Goal: Find contact information: Find contact information

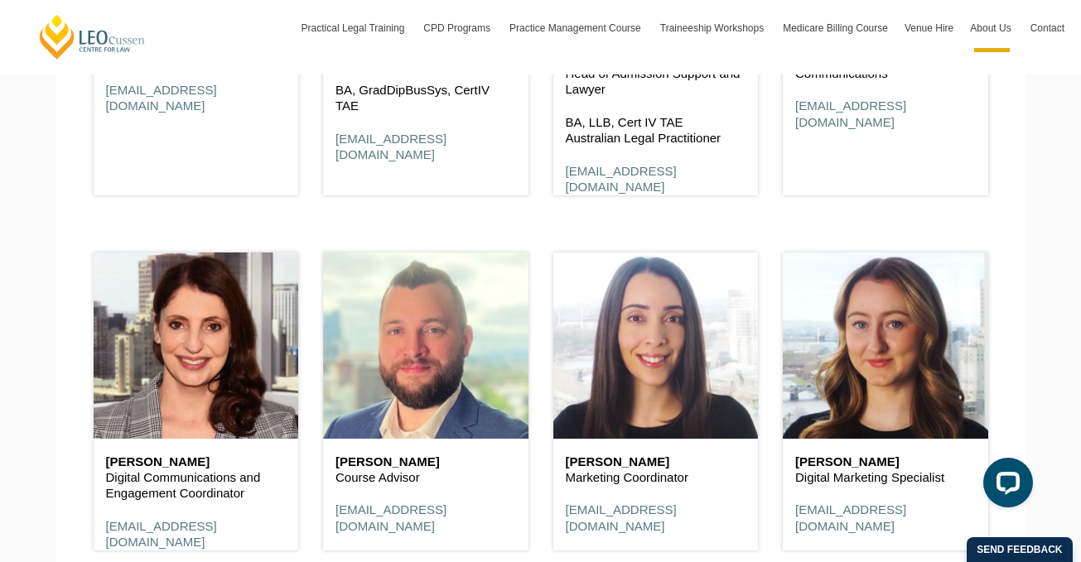
scroll to position [6753, 0]
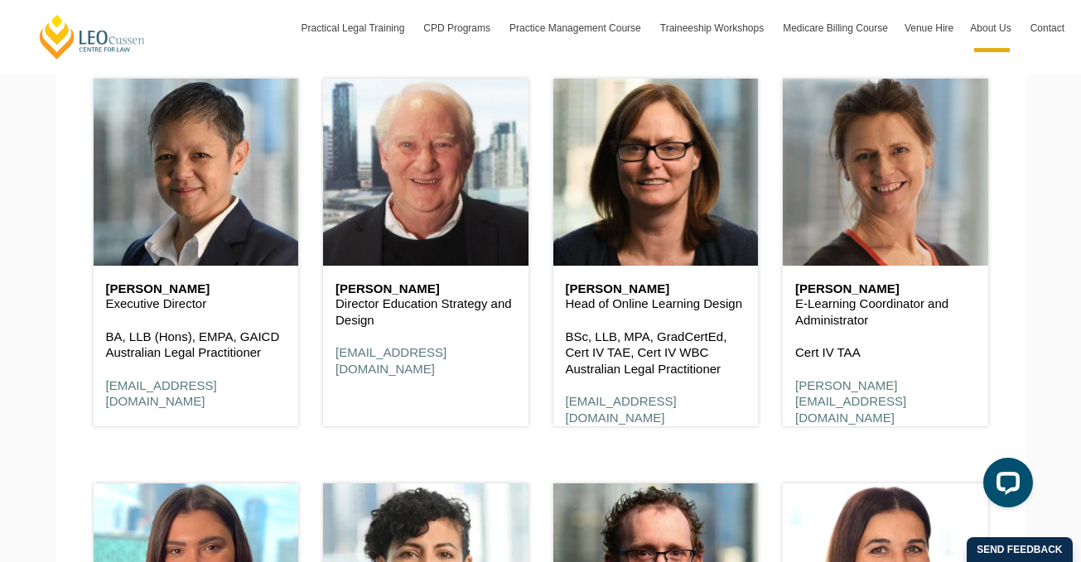
scroll to position [7472, 0]
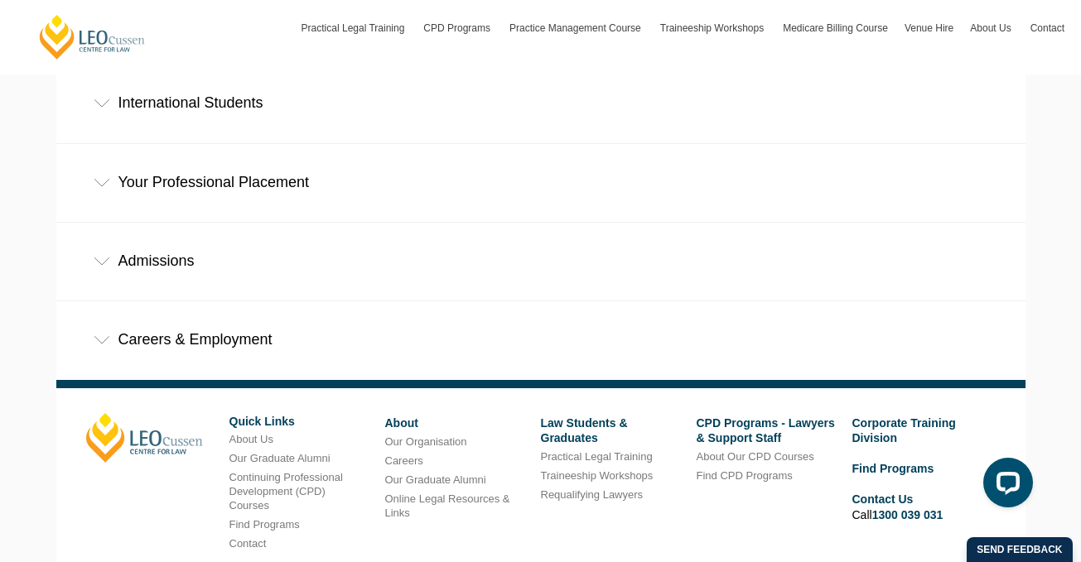
scroll to position [1060, 0]
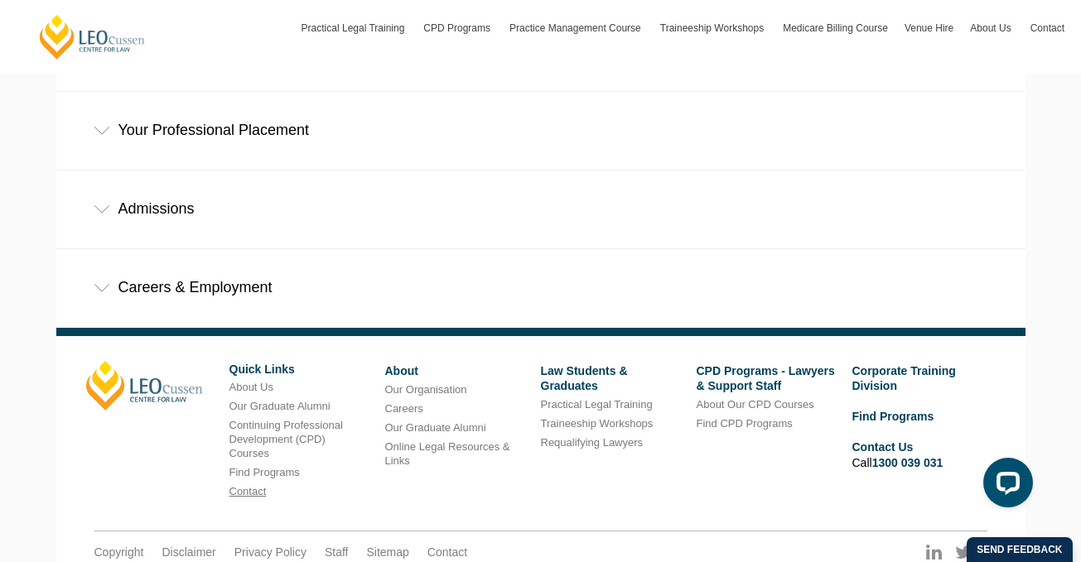
click at [241, 485] on link "Contact" at bounding box center [247, 491] width 37 height 12
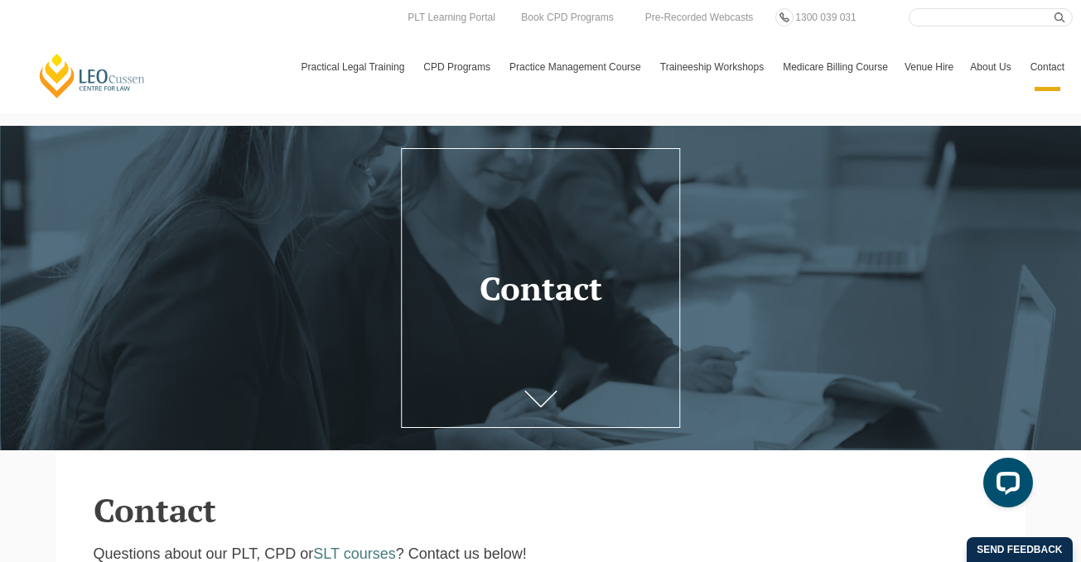
click at [971, 12] on input "Search here" at bounding box center [990, 17] width 164 height 18
type input "-"
type input "e-learning"
click at [1054, 8] on button "submit" at bounding box center [1063, 17] width 18 height 18
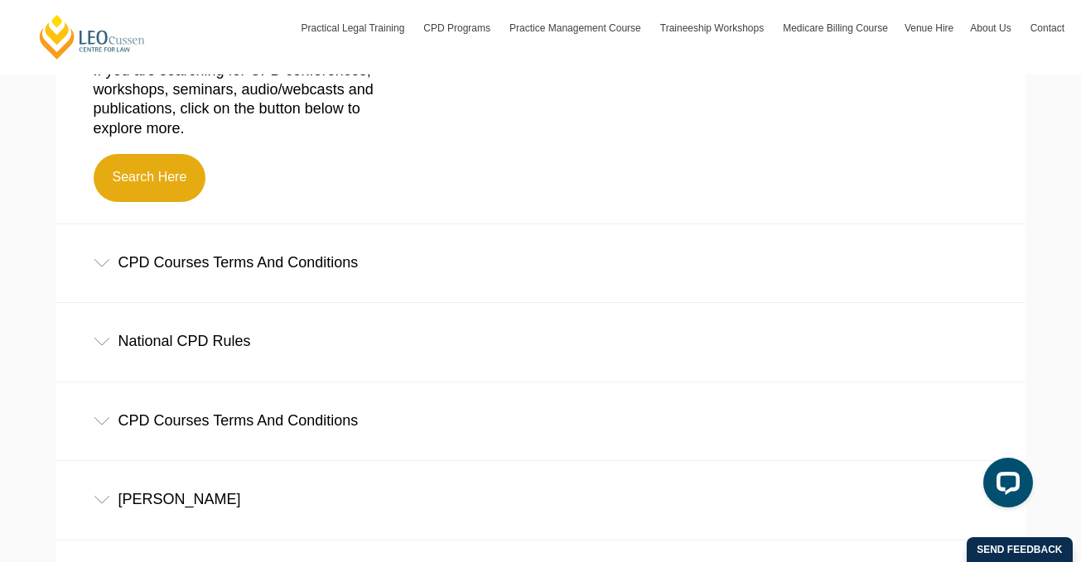
scroll to position [532, 0]
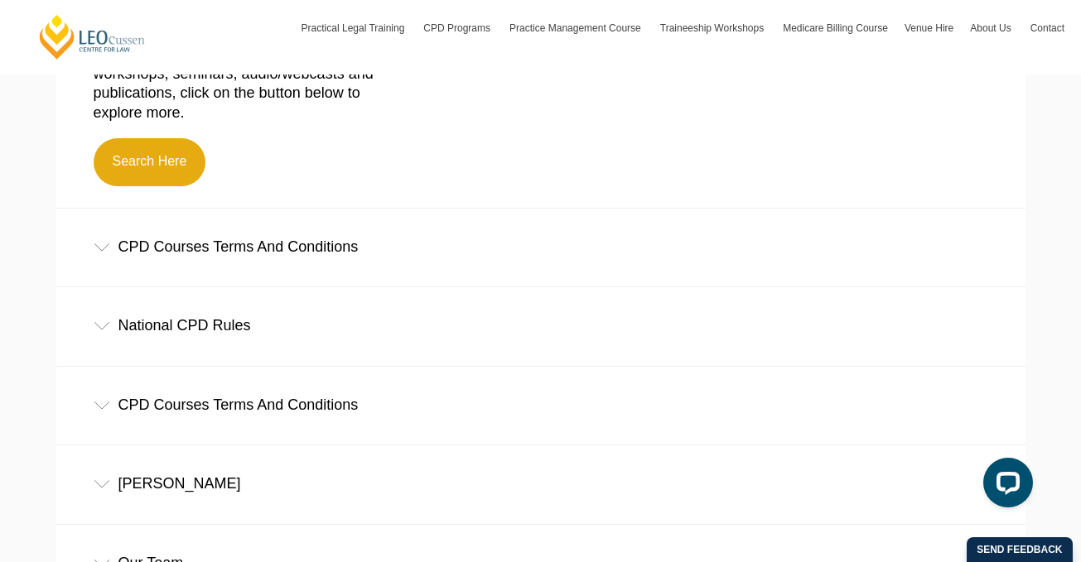
click at [99, 247] on icon at bounding box center [102, 247] width 17 height 8
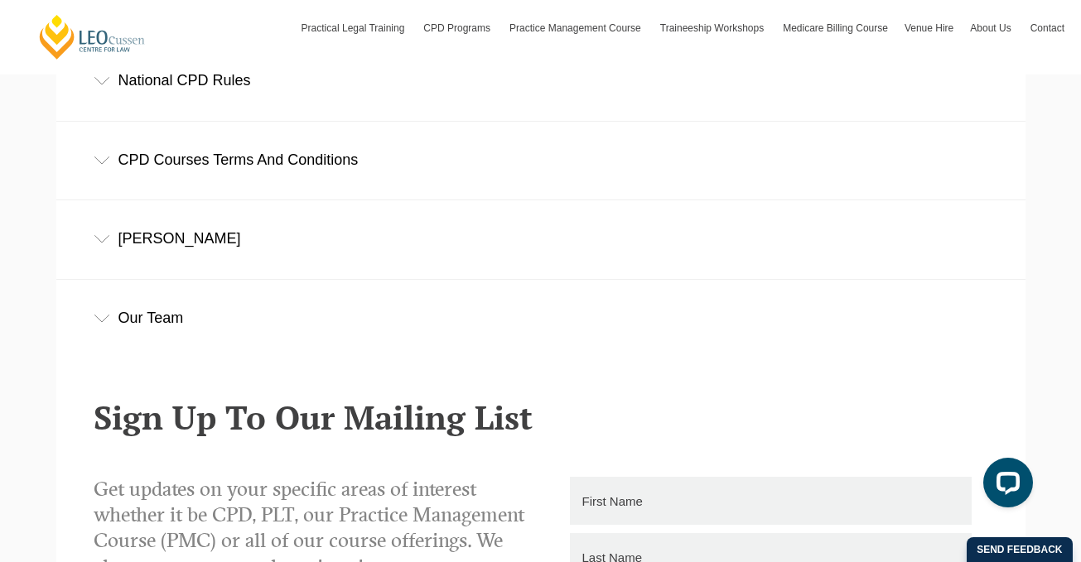
scroll to position [979, 0]
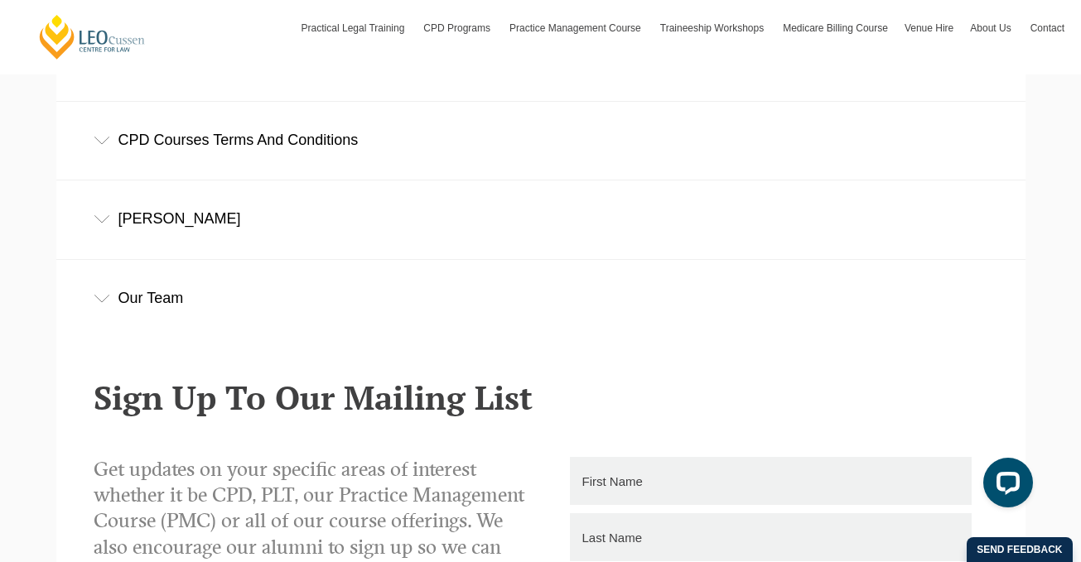
click at [104, 295] on icon at bounding box center [102, 299] width 17 height 8
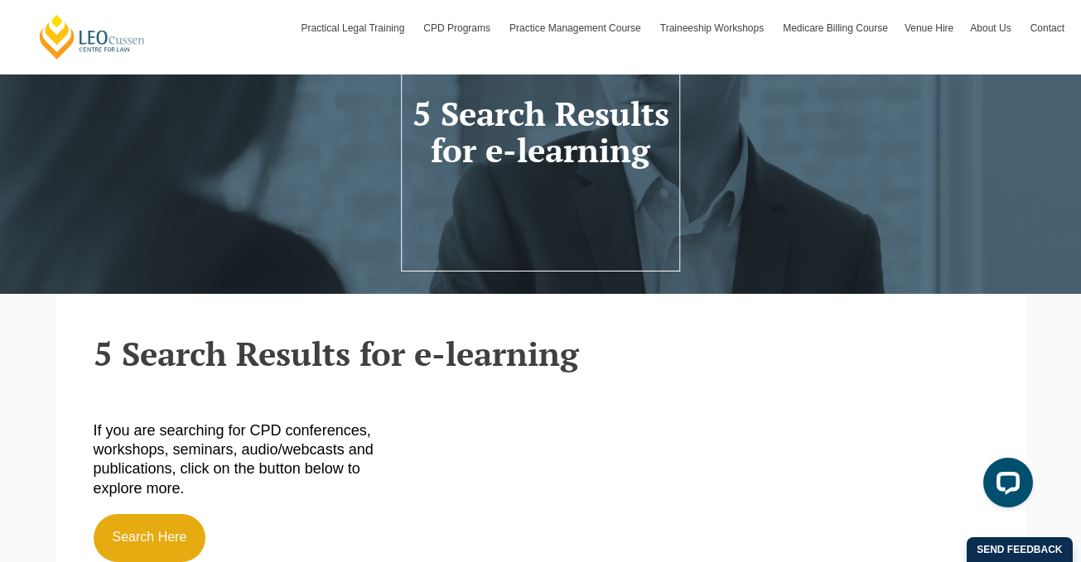
scroll to position [0, 0]
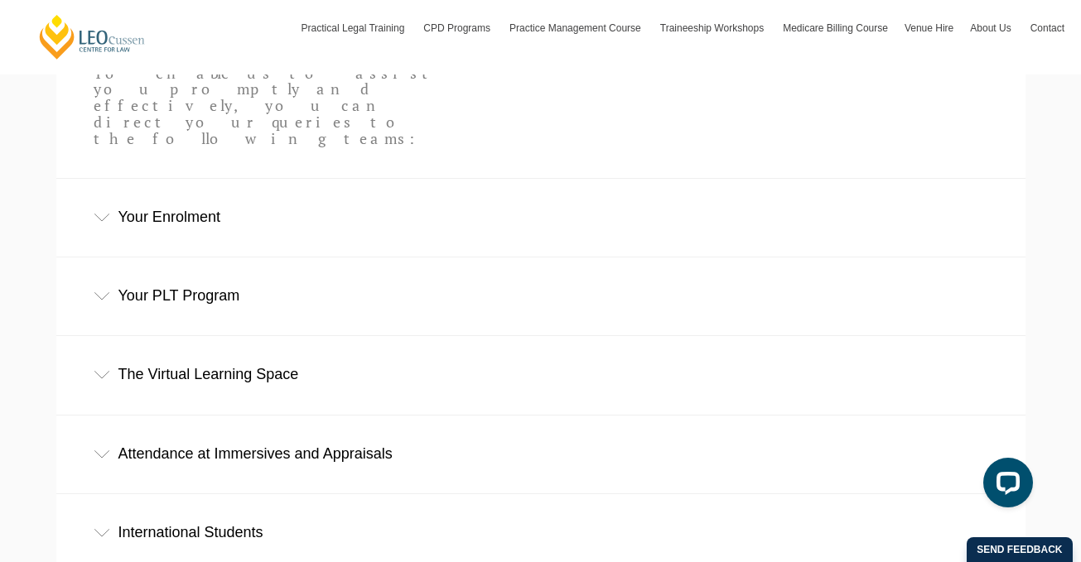
scroll to position [622, 0]
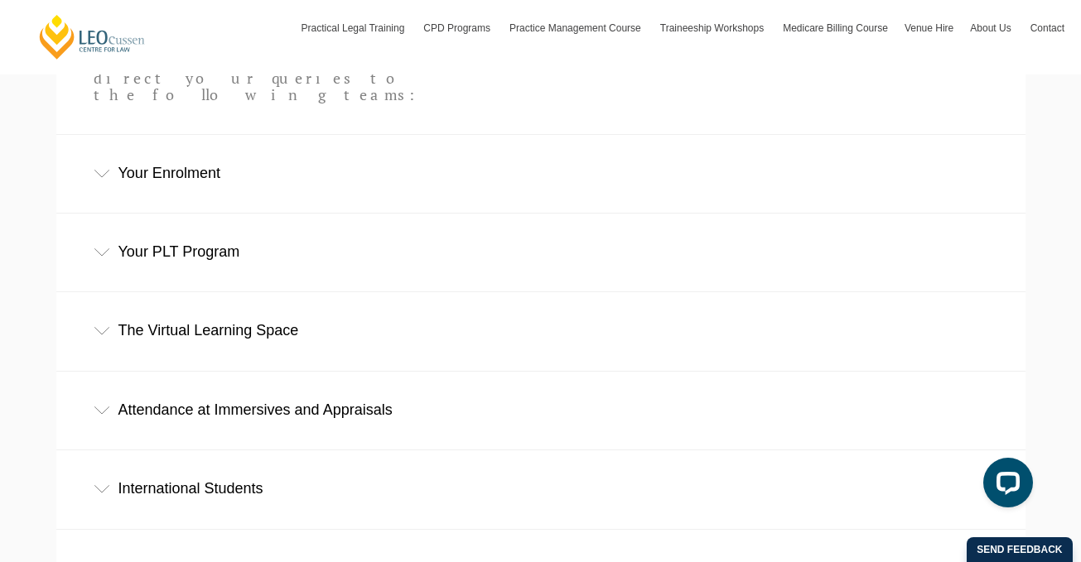
click at [96, 214] on div "Your PLT Program" at bounding box center [540, 252] width 969 height 77
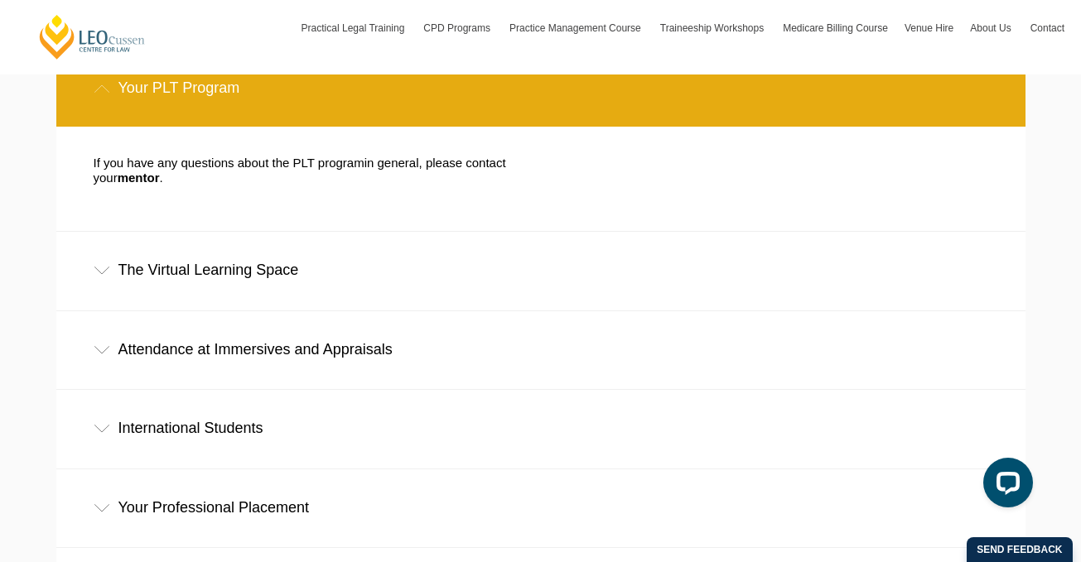
scroll to position [387, 0]
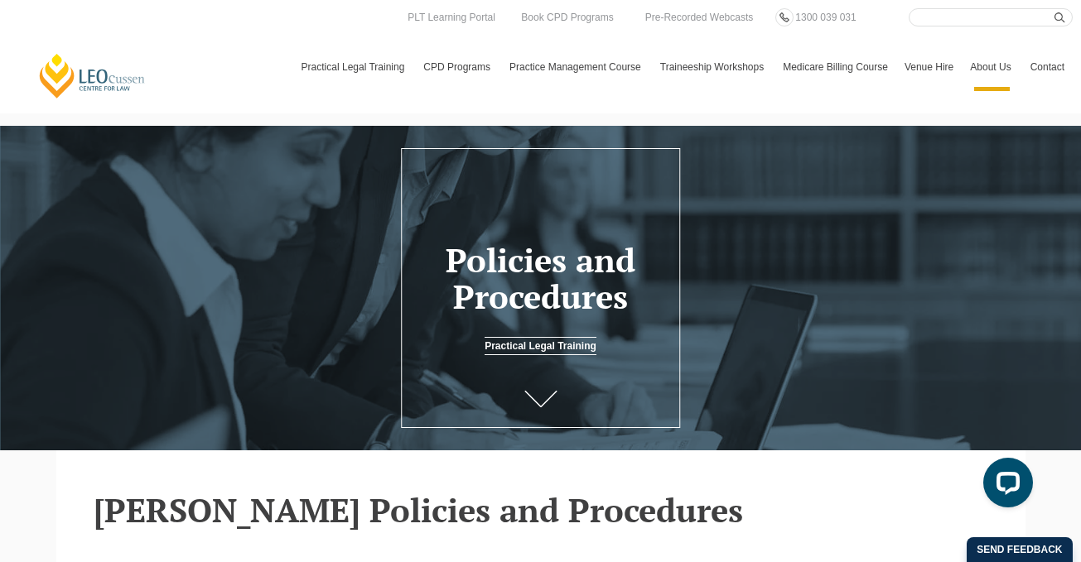
click at [1048, 65] on link "Contact" at bounding box center [1047, 67] width 51 height 48
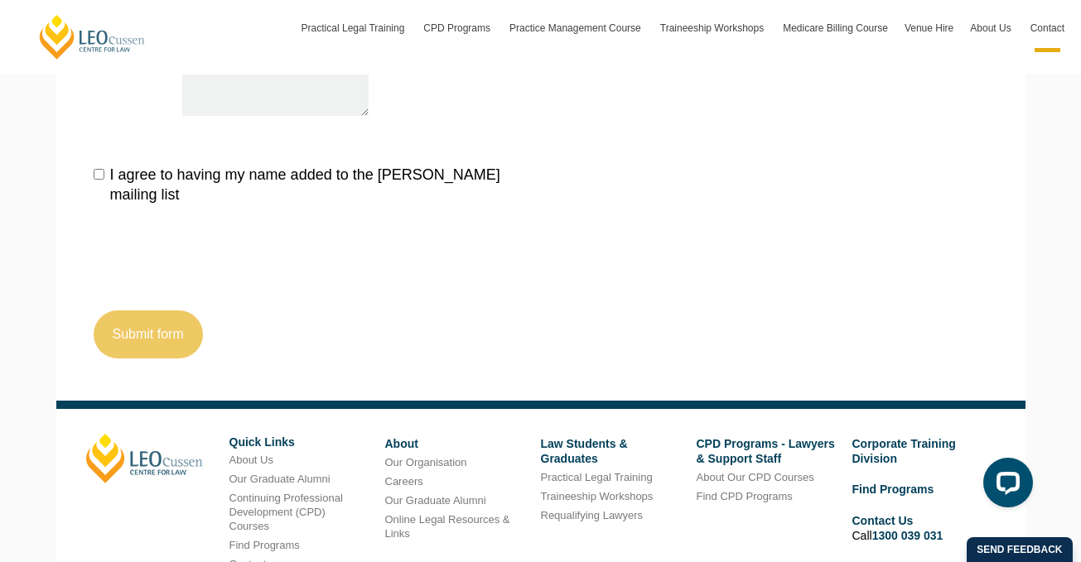
scroll to position [1976, 0]
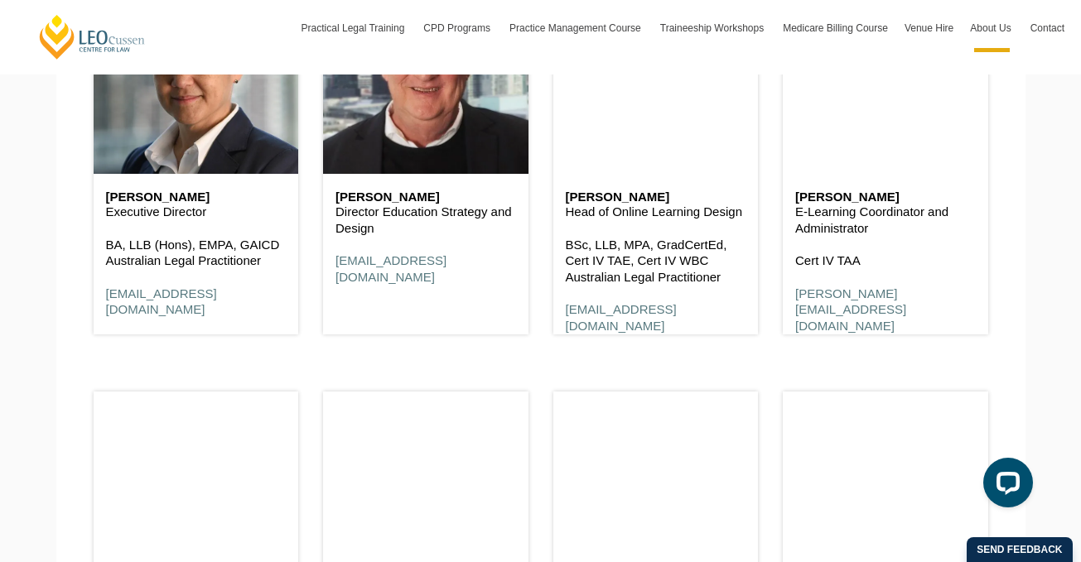
scroll to position [7565, 0]
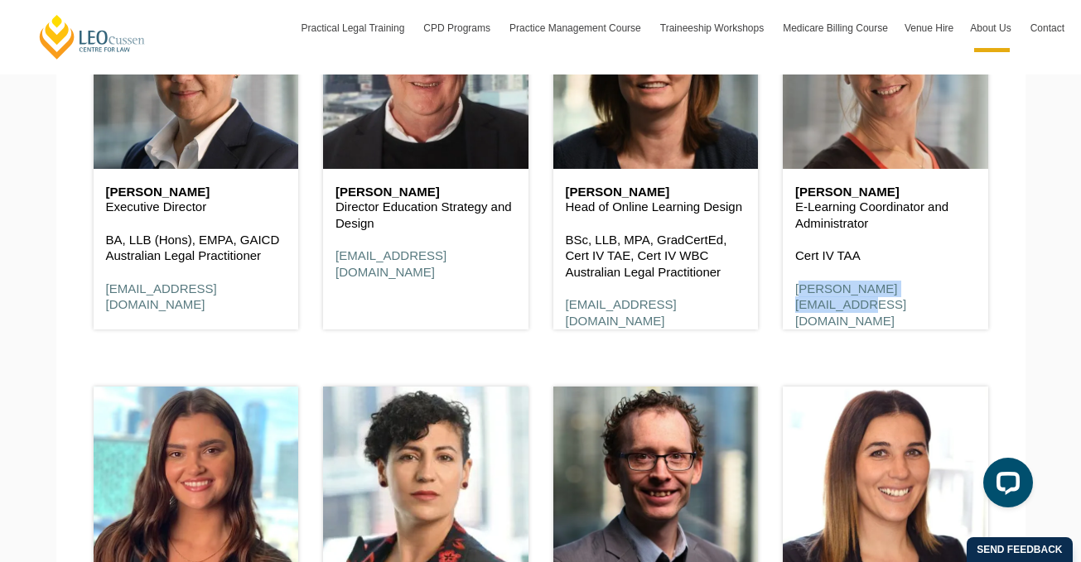
drag, startPoint x: 789, startPoint y: 248, endPoint x: 936, endPoint y: 253, distance: 147.5
click at [937, 254] on div "Hannie van den Heuvel E-Learning Coordinator and Administrator Cert IV TAA hann…" at bounding box center [884, 257] width 205 height 177
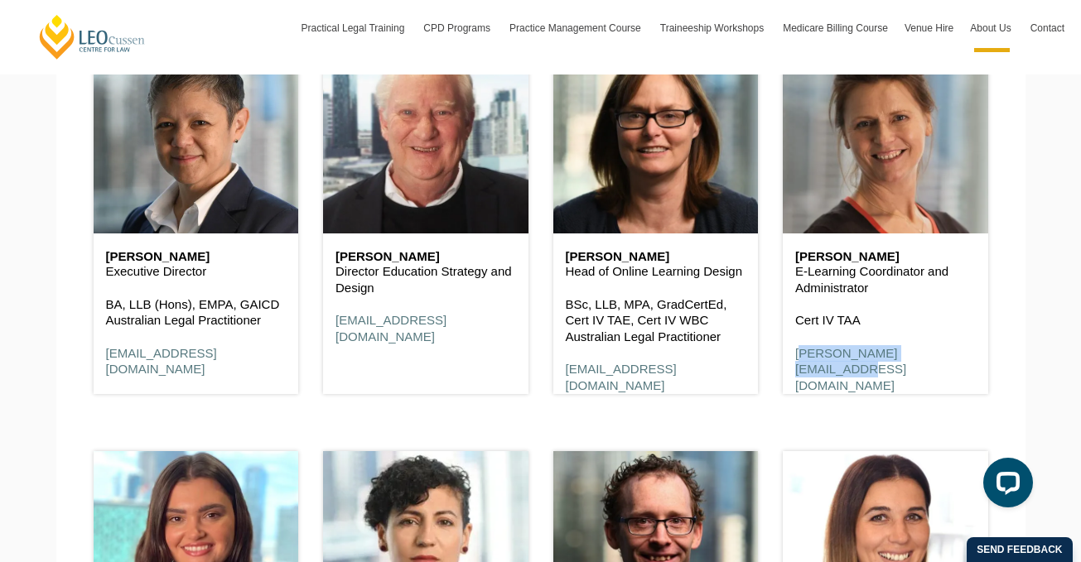
scroll to position [7502, 0]
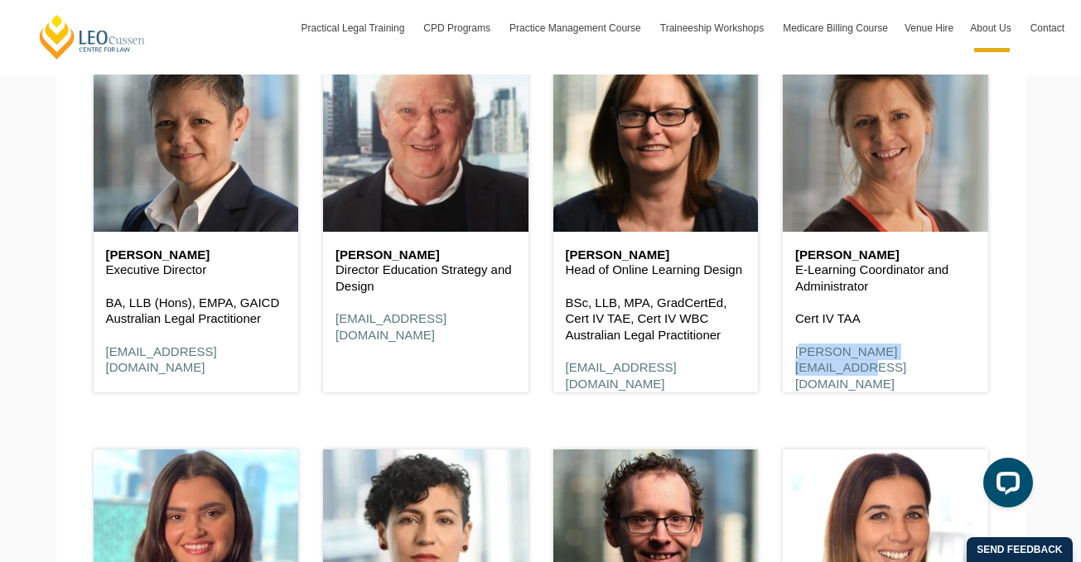
drag, startPoint x: 796, startPoint y: 214, endPoint x: 931, endPoint y: 214, distance: 135.0
click at [931, 248] on h6 "Hannie van den Heuvel" at bounding box center [885, 255] width 181 height 14
drag, startPoint x: 788, startPoint y: 316, endPoint x: 939, endPoint y: 323, distance: 150.8
click at [939, 323] on div "Hannie van den Heuvel E-Learning Coordinator and Administrator Cert IV TAA hann…" at bounding box center [884, 320] width 205 height 177
copy link "hannie@leocussen.edu.au"
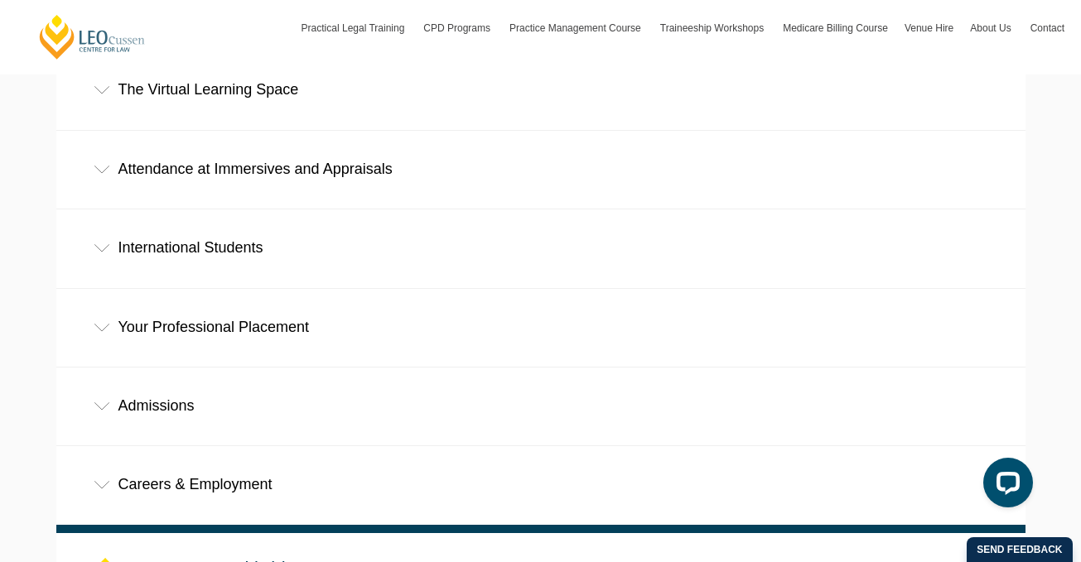
scroll to position [1060, 0]
